Goal: Information Seeking & Learning: Learn about a topic

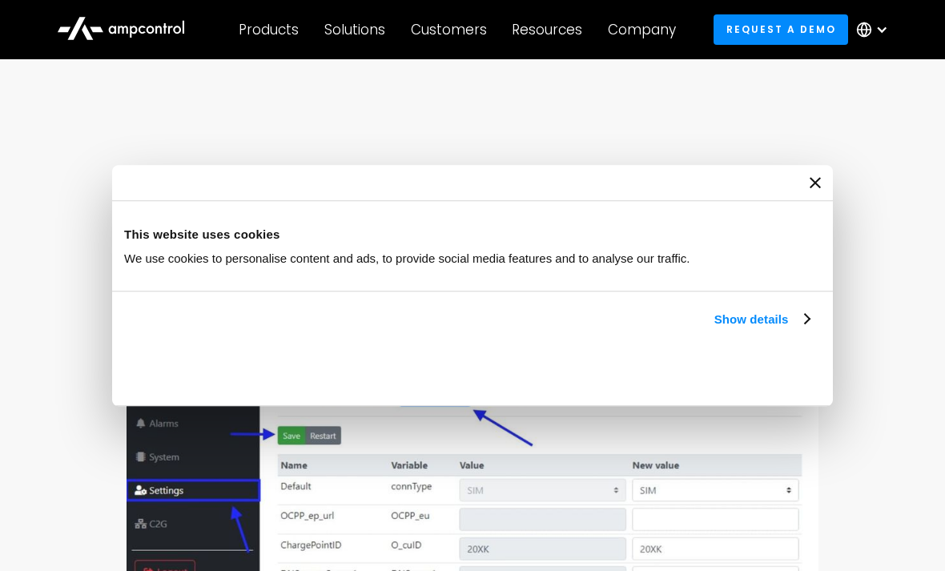
scroll to position [869, 0]
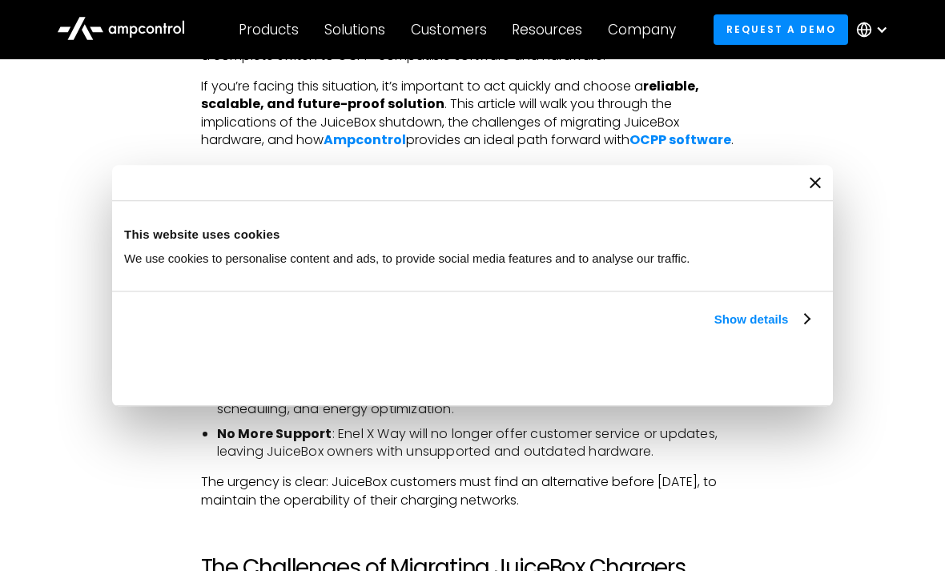
click at [813, 191] on div at bounding box center [472, 183] width 721 height 36
click at [816, 187] on icon "Close banner" at bounding box center [814, 182] width 11 height 11
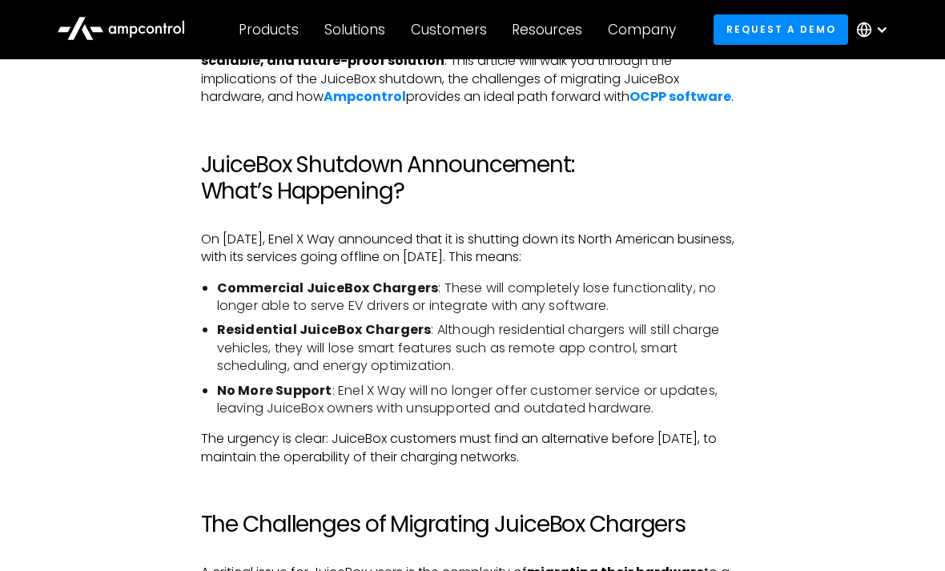
scroll to position [929, 0]
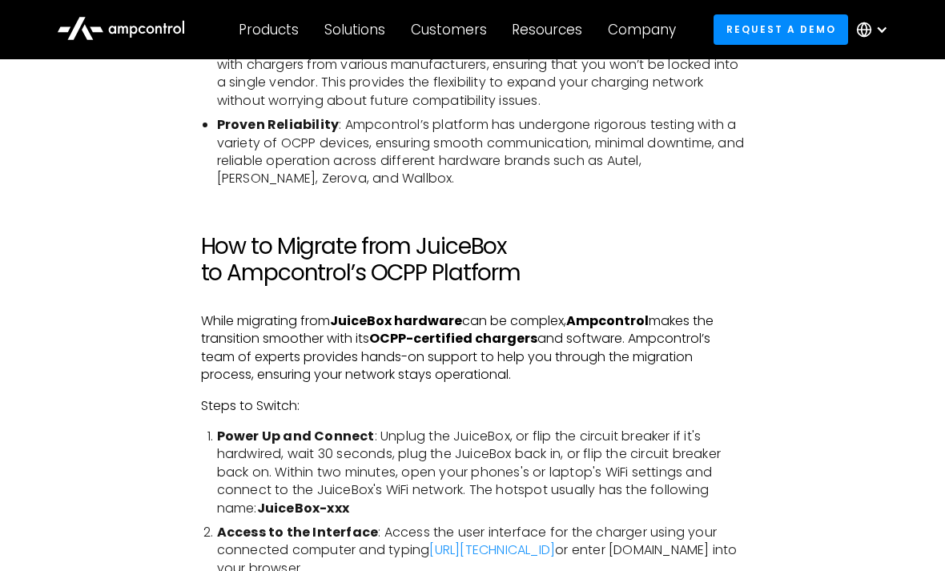
scroll to position [2498, 0]
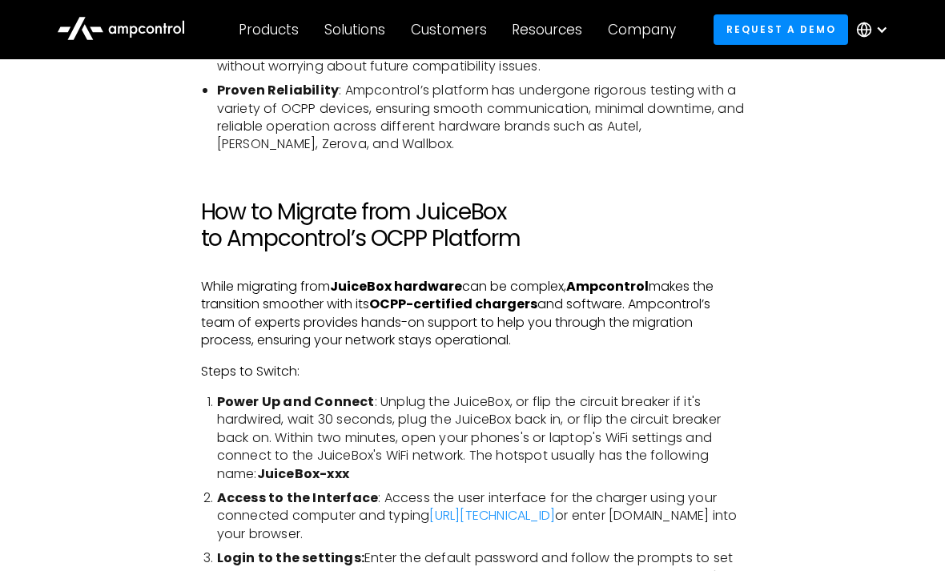
click at [474, 295] on strong "OCPP-certified chargers" at bounding box center [453, 304] width 168 height 18
click at [271, 35] on div "Products" at bounding box center [269, 30] width 60 height 18
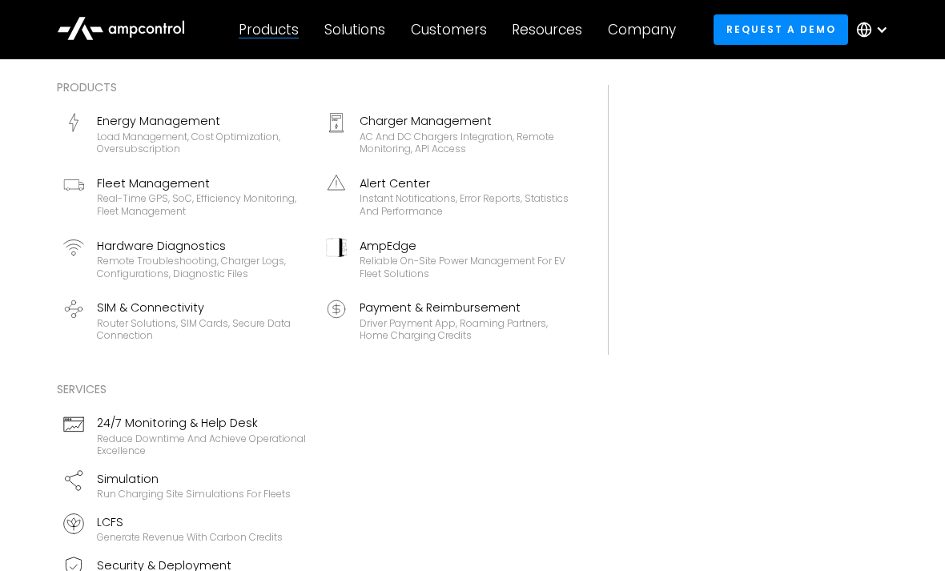
scroll to position [2663, 0]
click at [372, 30] on div "Solutions" at bounding box center [354, 30] width 61 height 18
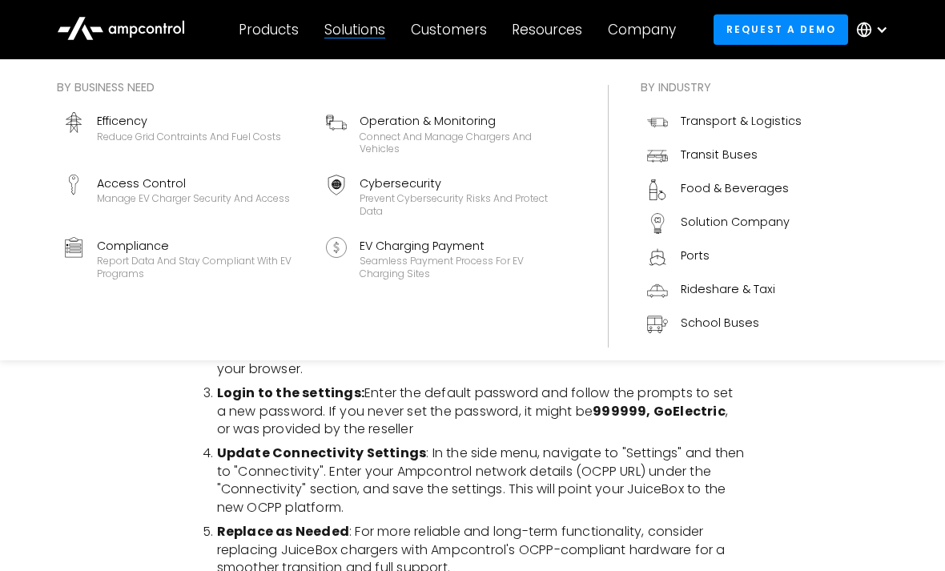
click at [455, 32] on div "Customers" at bounding box center [449, 30] width 76 height 18
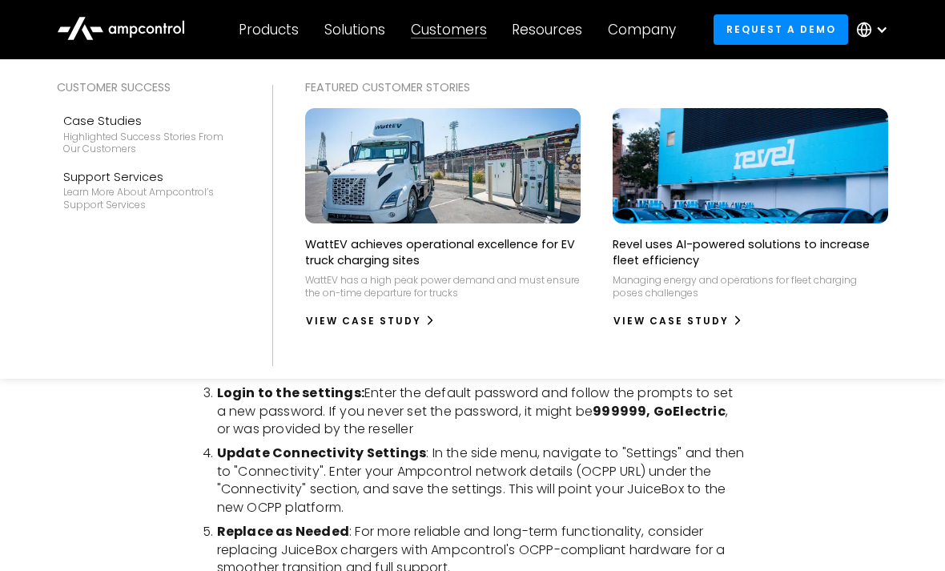
click at [555, 32] on div "Resources" at bounding box center [547, 30] width 70 height 18
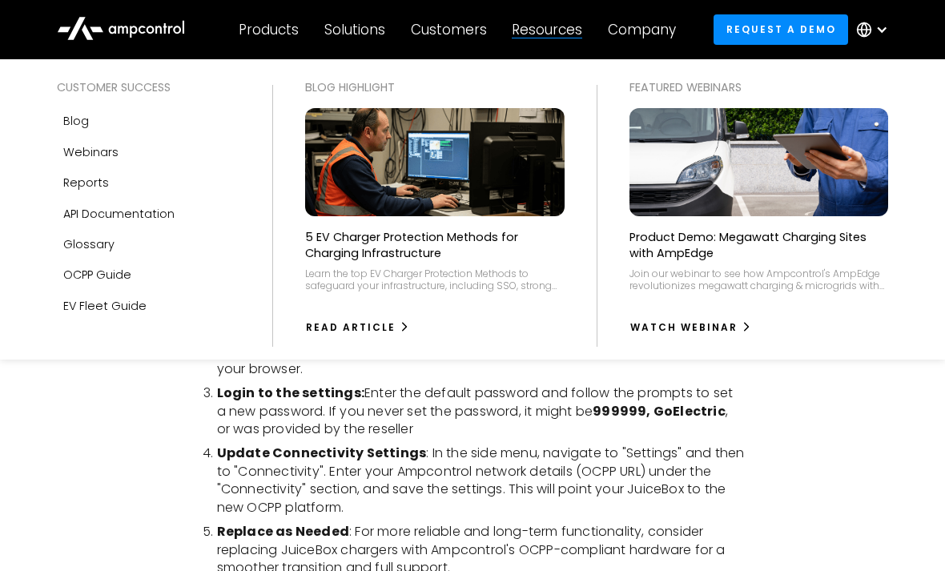
click at [629, 34] on div "Company" at bounding box center [642, 30] width 68 height 18
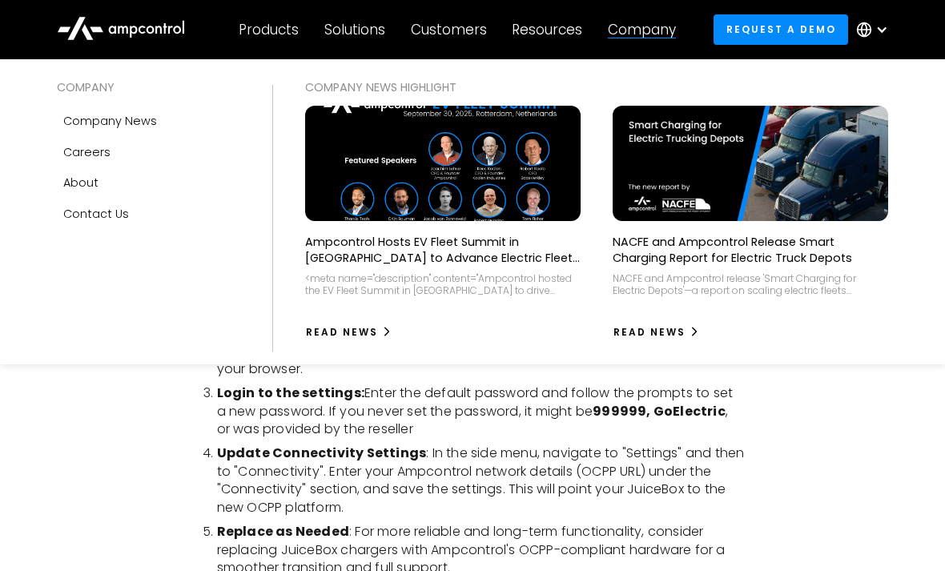
click at [813, 442] on div "With the recent announcement that Enel X Way is discontinuing its operations in…" at bounding box center [472, 288] width 863 height 4248
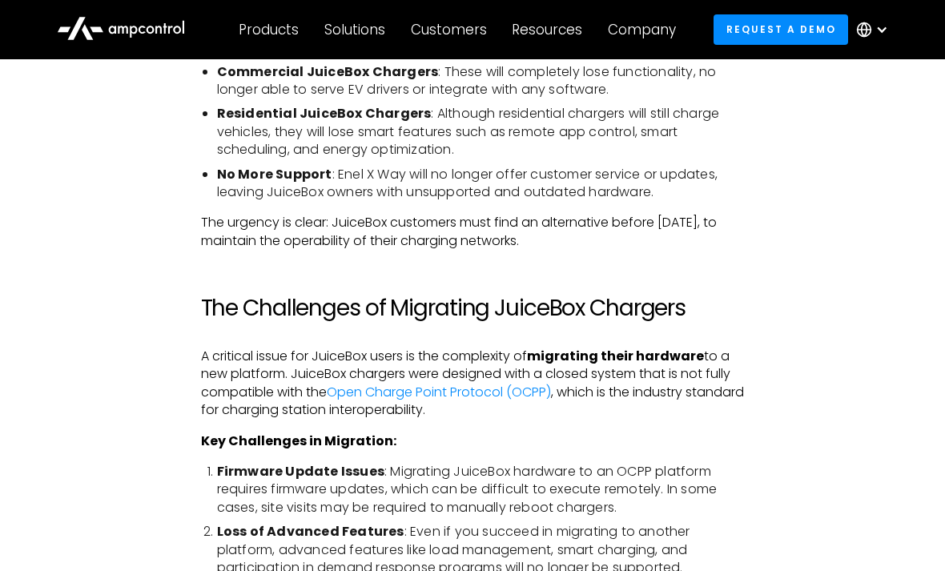
scroll to position [1126, 0]
